Goal: Transaction & Acquisition: Purchase product/service

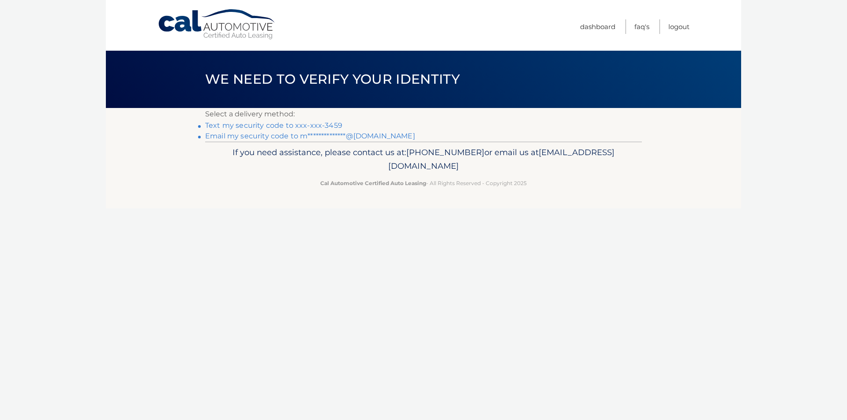
click at [324, 124] on link "Text my security code to xxx-xxx-3459" at bounding box center [273, 125] width 137 height 8
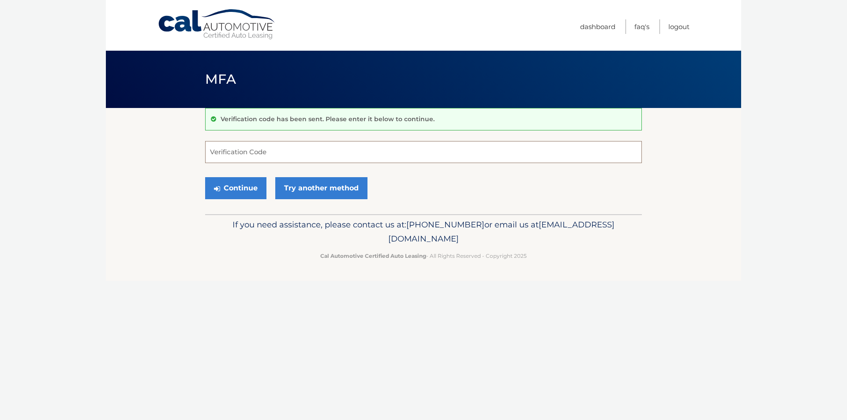
click at [306, 152] on input "Verification Code" at bounding box center [423, 152] width 437 height 22
type input "461162"
click at [240, 190] on button "Continue" at bounding box center [235, 188] width 61 height 22
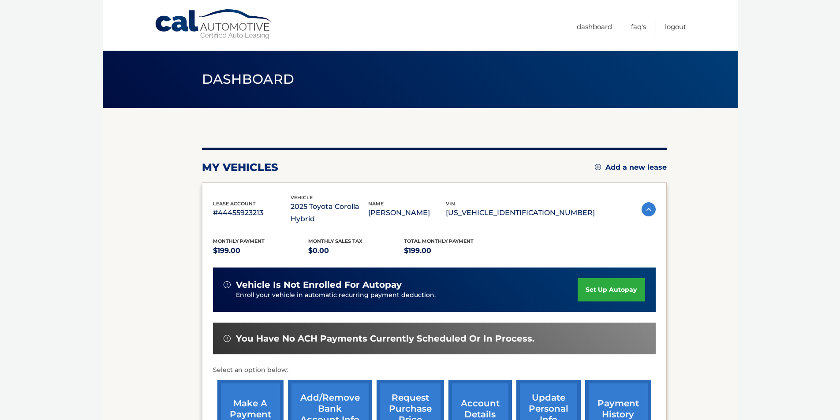
click at [733, 259] on section "my vehicles Add a new lease lease account #44455923213 vehicle 2025 Toyota Coro…" at bounding box center [420, 294] width 635 height 372
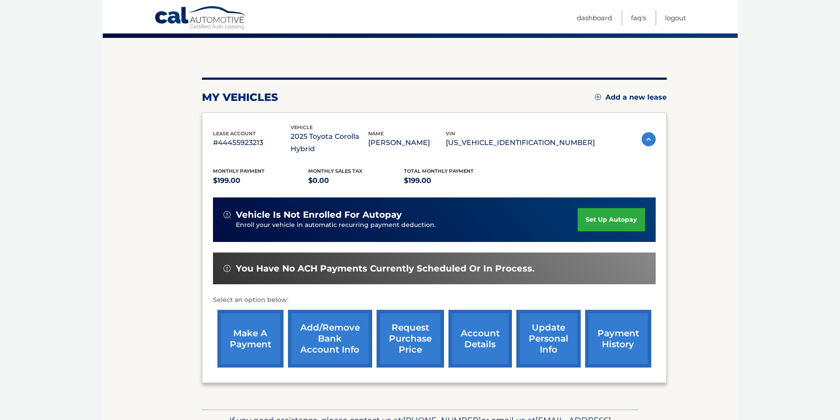
scroll to position [88, 0]
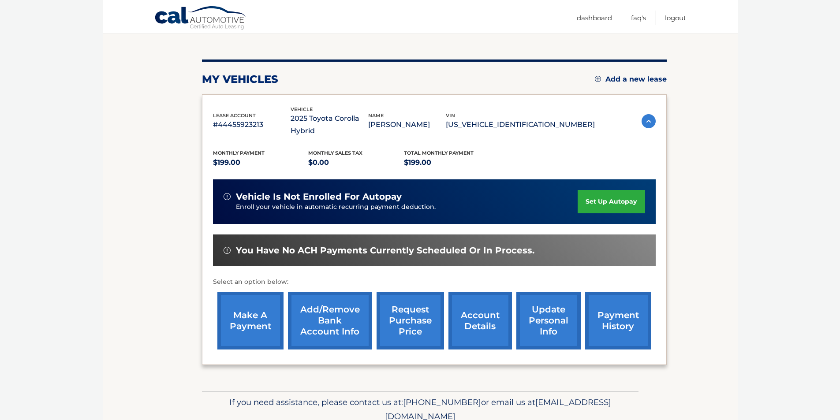
click at [251, 310] on link "make a payment" at bounding box center [250, 321] width 66 height 58
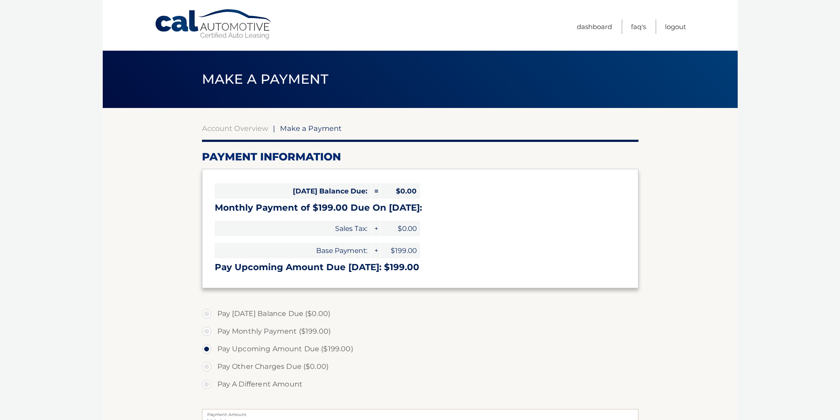
select select "MjM0YTc0ZWQtYjQ2Mi00YmEwLWE5YmEtNzc2ZWY0YWZkOWQx"
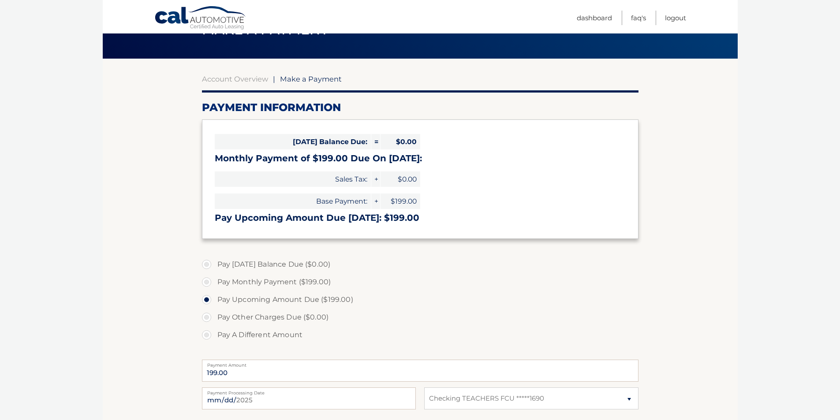
scroll to position [88, 0]
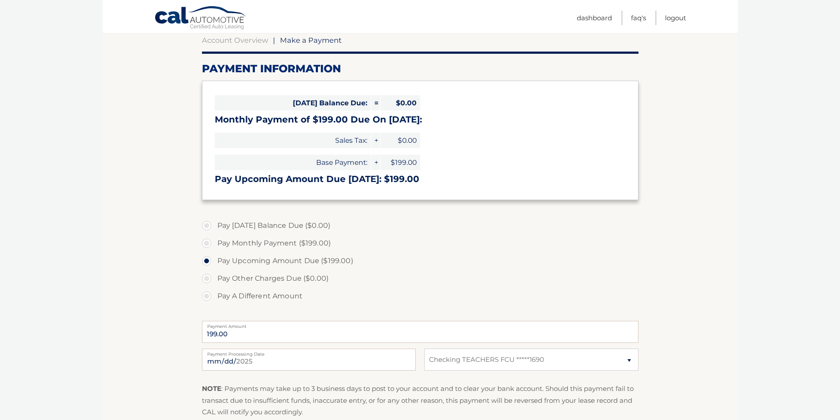
click at [205, 260] on label "Pay Upcoming Amount Due ($199.00)" at bounding box center [420, 261] width 437 height 18
click at [205, 260] on input "Pay Upcoming Amount Due ($199.00)" at bounding box center [209, 259] width 9 height 14
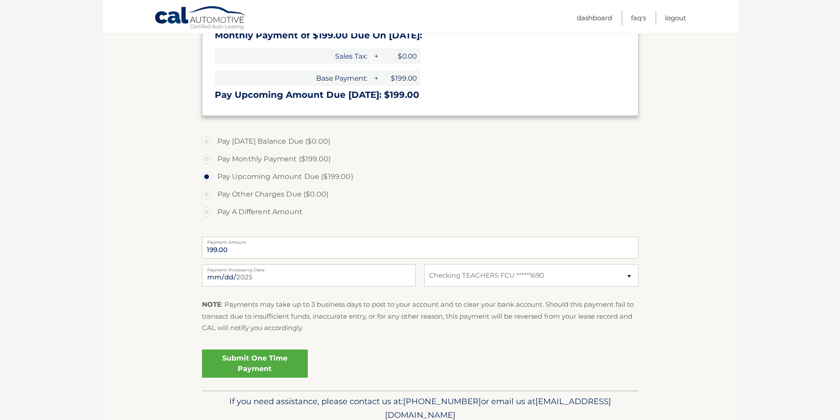
scroll to position [176, 0]
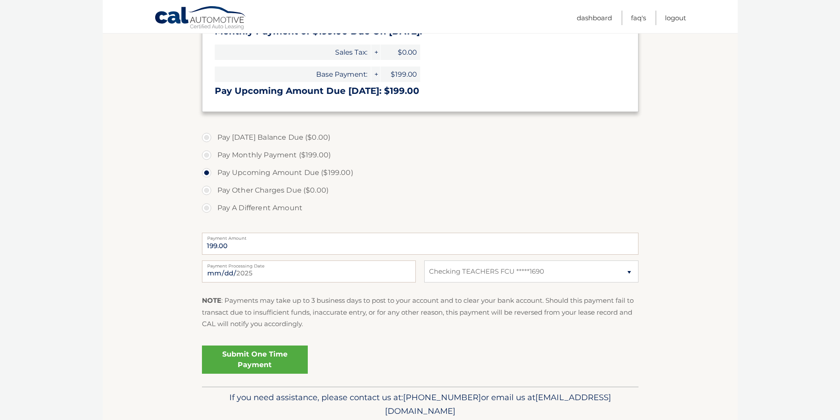
click at [499, 314] on p "NOTE : Payments may take up to 3 business days to post to your account and to c…" at bounding box center [420, 312] width 437 height 35
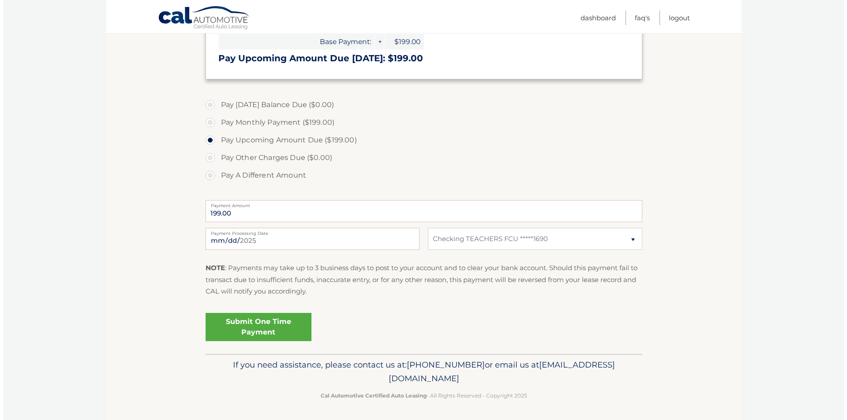
scroll to position [210, 0]
click at [499, 314] on div "Submit One Time Payment" at bounding box center [420, 325] width 437 height 32
click at [281, 321] on link "Submit One Time Payment" at bounding box center [255, 326] width 106 height 28
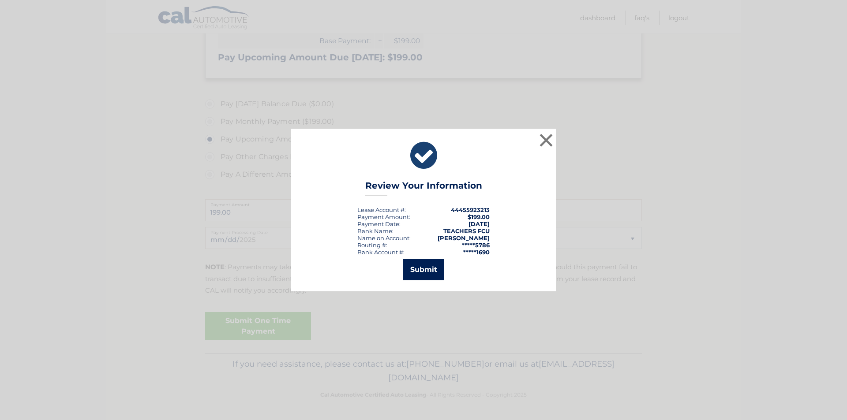
click at [424, 269] on button "Submit" at bounding box center [423, 269] width 41 height 21
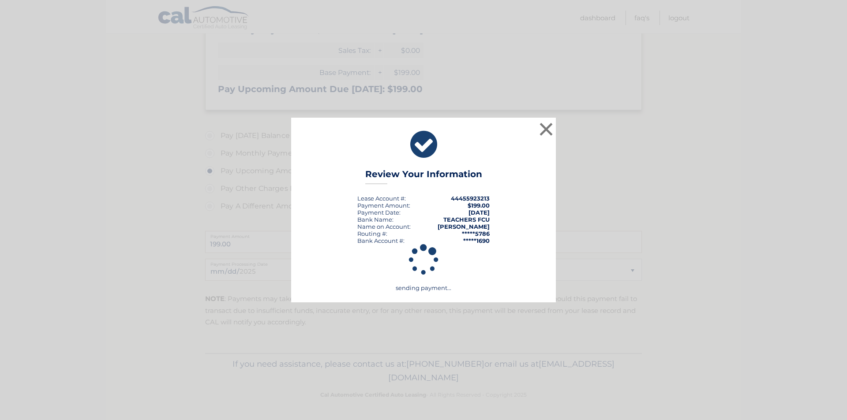
scroll to position [178, 0]
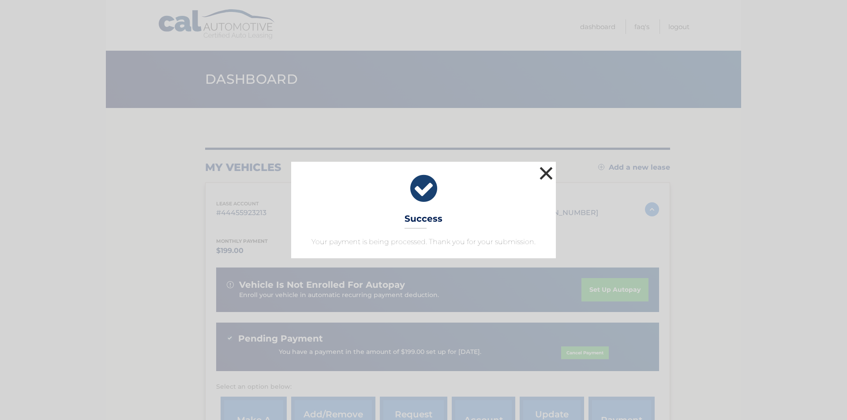
drag, startPoint x: 543, startPoint y: 174, endPoint x: 589, endPoint y: 237, distance: 78.2
click at [543, 174] on button "×" at bounding box center [546, 173] width 18 height 18
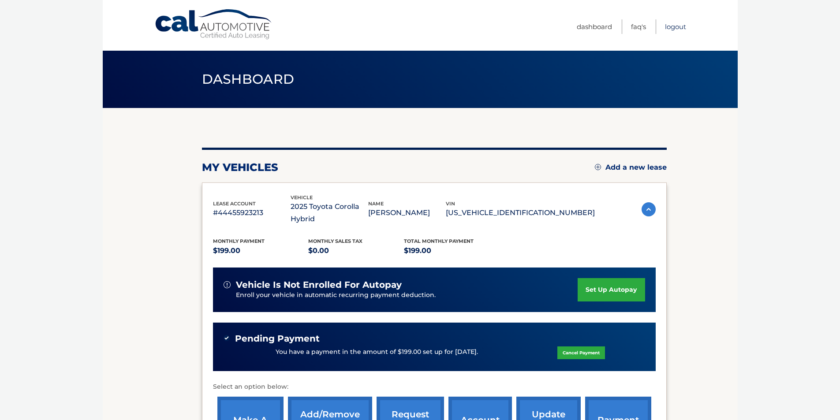
click at [679, 28] on link "Logout" at bounding box center [675, 26] width 21 height 15
